Goal: Communication & Community: Answer question/provide support

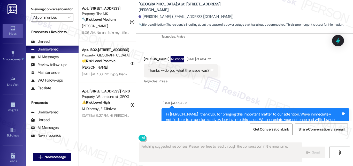
scroll to position [3954, 0]
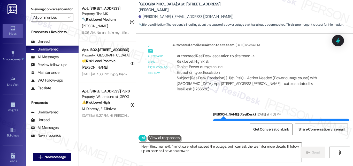
type textarea "Hey {{first_name}}, I'm not sure what caused the outage, but I can ask the team…"
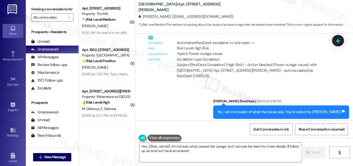
scroll to position [3941, 0]
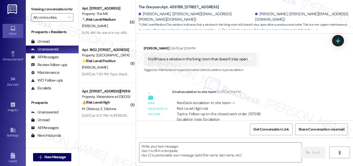
type textarea "Fetching suggested responses. Please feel free to read through the conversation…"
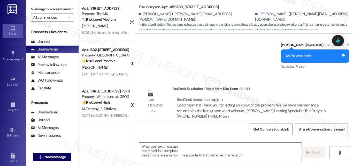
scroll to position [305, 0]
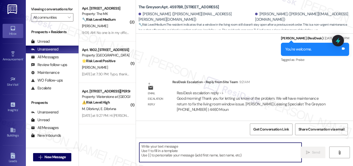
click at [185, 154] on textarea at bounding box center [220, 152] width 162 height 19
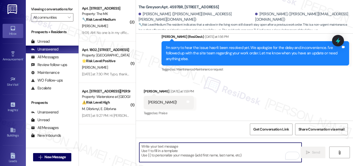
scroll to position [253, 0]
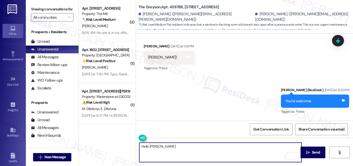
paste textarea "! The site team stated that they will have maintenance return to fix the living…"
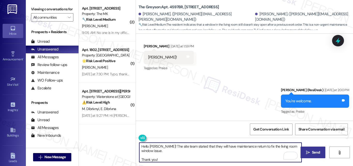
type textarea "Hello Matthew! The site team stated that they will have maintenance return to f…"
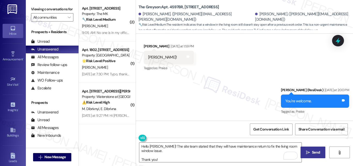
click at [308, 153] on icon "" at bounding box center [308, 152] width 4 height 4
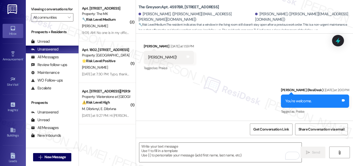
scroll to position [208, 0]
